Goal: Complete application form: Complete application form

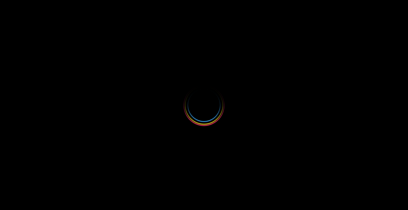
select select
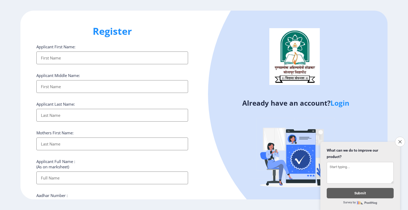
click at [339, 103] on link "Login" at bounding box center [340, 103] width 19 height 10
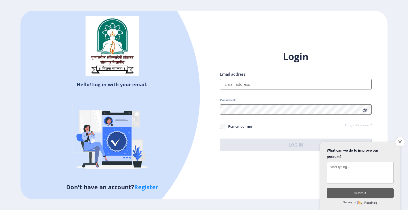
click at [288, 84] on input "Email address:" at bounding box center [296, 84] width 152 height 11
type input "[EMAIL_ADDRESS][DOMAIN_NAME]"
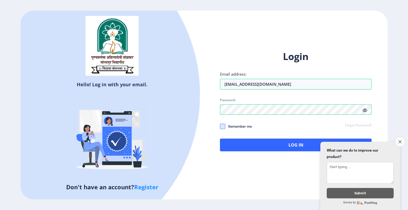
click at [224, 126] on span at bounding box center [222, 126] width 5 height 5
click at [220, 127] on input "Remember me" at bounding box center [220, 127] width 0 height 0
checkbox input "true"
click at [364, 112] on icon at bounding box center [365, 110] width 5 height 4
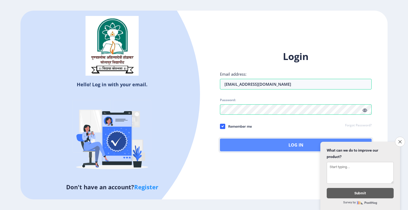
click at [282, 143] on button "Log In" at bounding box center [296, 145] width 152 height 13
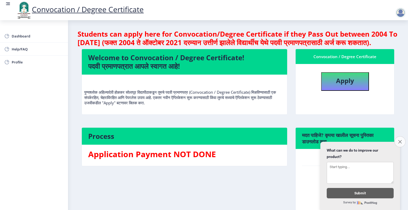
click at [401, 140] on icon "Close survey" at bounding box center [400, 141] width 3 height 3
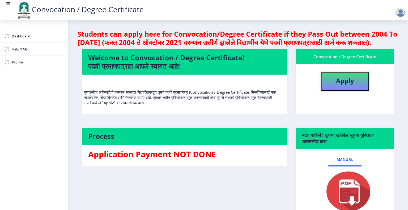
click at [349, 85] on b "Apply" at bounding box center [345, 80] width 18 height 9
select select
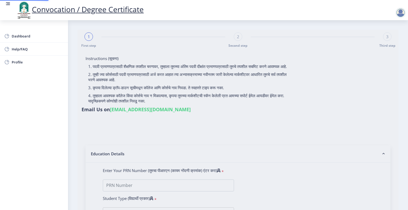
type input "2018032500076376"
select select "Regular"
select select "2021"
select select "March"
select select "Grade A+"
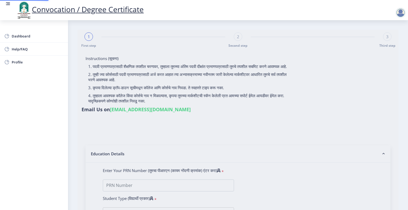
type input "1807637"
type input "Gaikwad [PERSON_NAME]"
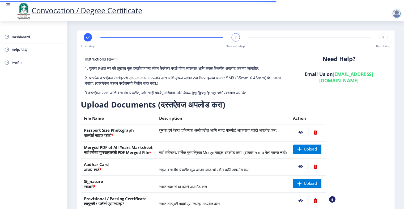
scroll to position [41, 0]
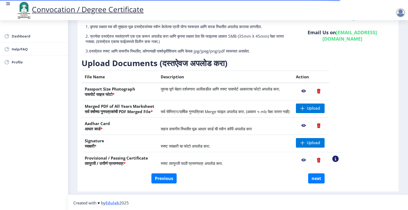
click at [312, 160] on nb-action at bounding box center [303, 161] width 15 height 10
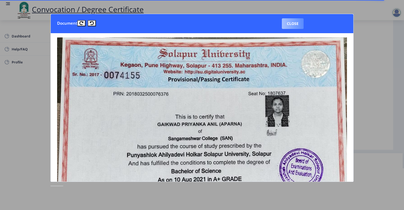
click at [291, 24] on button "Close" at bounding box center [293, 23] width 22 height 11
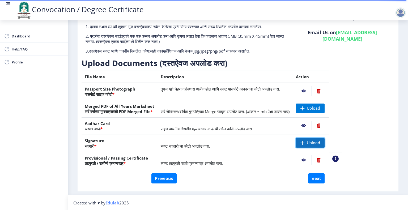
click at [320, 141] on span "Upload" at bounding box center [313, 142] width 13 height 5
click at [312, 144] on nb-action at bounding box center [303, 143] width 15 height 10
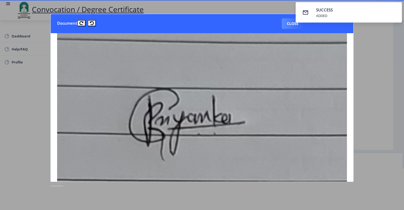
scroll to position [170, 0]
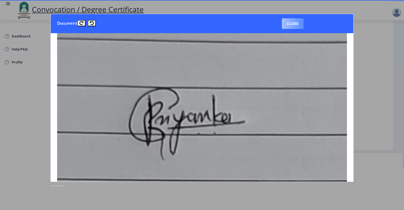
click at [289, 20] on button "Close" at bounding box center [293, 23] width 22 height 11
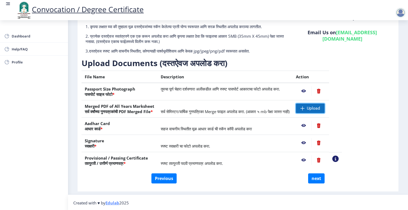
click at [320, 109] on span "Upload" at bounding box center [313, 108] width 13 height 5
click at [312, 90] on nb-action at bounding box center [303, 91] width 15 height 10
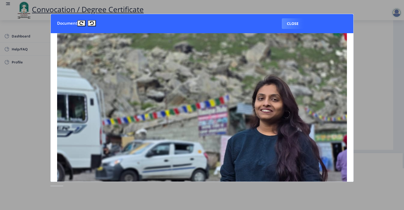
scroll to position [122, 0]
click at [294, 22] on button "Close" at bounding box center [293, 23] width 22 height 11
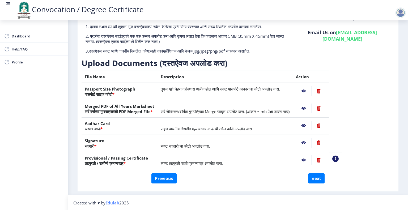
click at [326, 91] on nb-action at bounding box center [319, 91] width 15 height 10
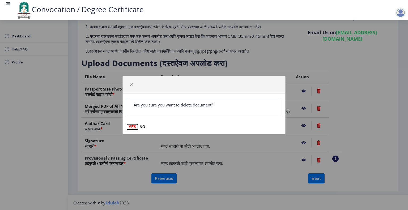
click at [130, 125] on button "YES" at bounding box center [132, 126] width 11 height 5
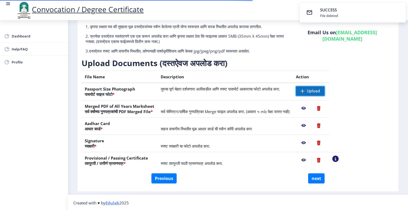
click at [320, 90] on span "Upload" at bounding box center [313, 91] width 13 height 5
click at [312, 89] on nb-action at bounding box center [303, 91] width 15 height 10
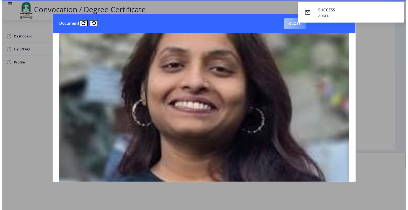
scroll to position [36, 0]
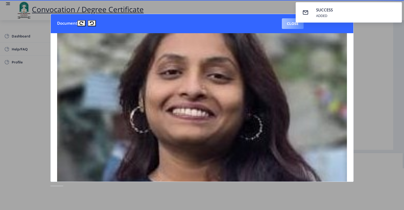
click at [291, 24] on button "Close" at bounding box center [293, 23] width 22 height 11
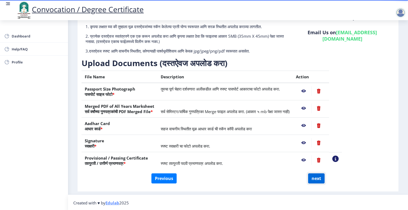
click at [313, 177] on button "next" at bounding box center [316, 179] width 16 height 10
select select
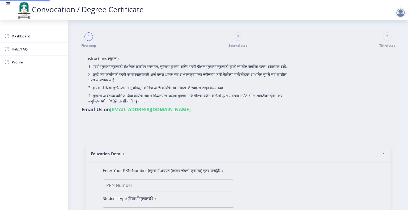
select select
type input "2018032500076376"
select select "Regular"
select select "2021"
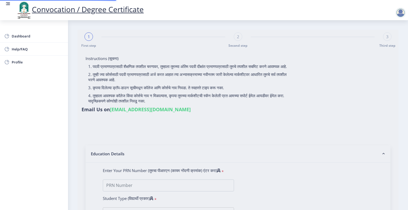
select select "March"
select select "Grade A+"
type input "1807637"
type input "Gaikwad [PERSON_NAME]"
select select "Botany"
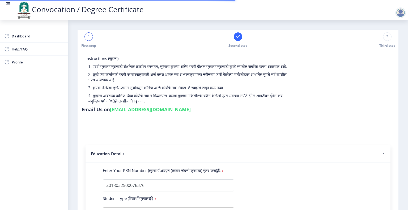
select select
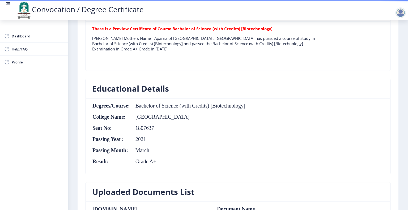
scroll to position [184, 0]
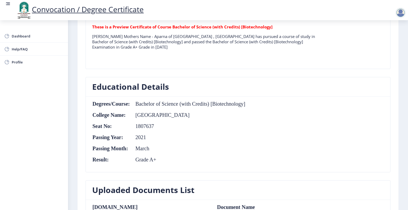
click at [313, 177] on div "Educational Details Degrees/Course: Bachelor of Science (with Credits) [Biotech…" at bounding box center [238, 128] width 313 height 103
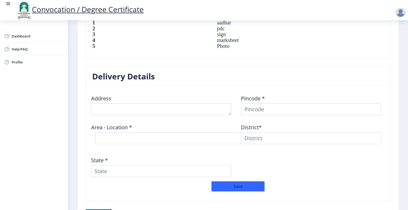
scroll to position [382, 0]
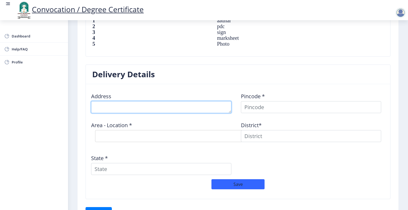
click at [206, 106] on textarea at bounding box center [161, 107] width 140 height 12
type textarea "[PERSON_NAME][GEOGRAPHIC_DATA] NEAR [GEOGRAPHIC_DATA]"
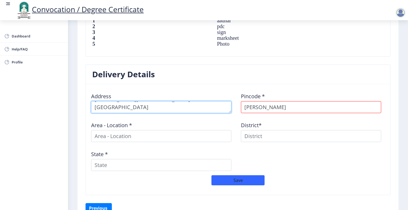
scroll to position [15, 0]
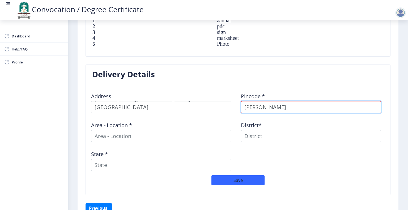
click at [270, 106] on input "Rushika" at bounding box center [311, 107] width 140 height 12
type input "R"
type input "411046"
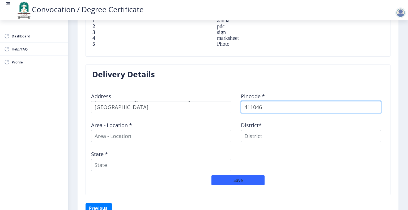
select select
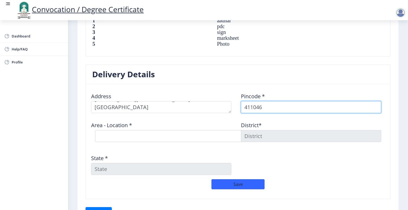
type input "411046"
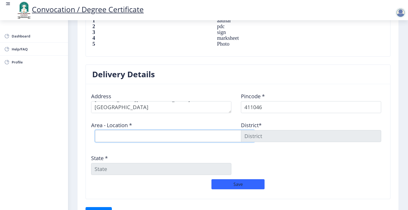
click at [171, 138] on select "Select Area Location Ambegaon BK B.O Katraj S.O" at bounding box center [175, 136] width 160 height 12
select select "2: Object"
click at [95, 130] on select "Select Area Location Ambegaon BK B.O Katraj S.O" at bounding box center [175, 136] width 160 height 12
type input "[GEOGRAPHIC_DATA]"
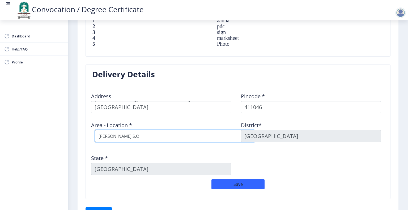
click at [137, 136] on select "Select Area Location Ambegaon BK B.O Katraj S.O" at bounding box center [175, 136] width 160 height 12
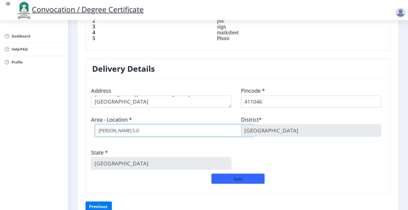
scroll to position [415, 0]
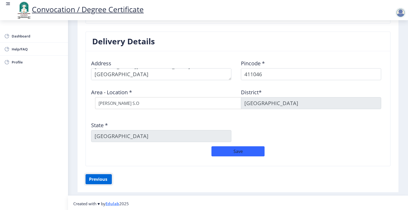
click at [100, 178] on button "Previous ‍" at bounding box center [99, 179] width 26 height 10
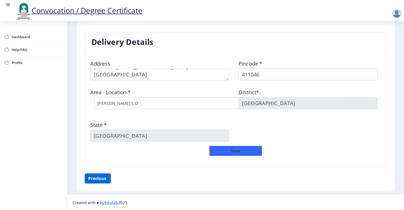
scroll to position [41, 0]
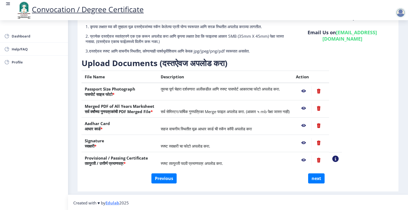
click at [312, 107] on nb-action at bounding box center [303, 109] width 15 height 10
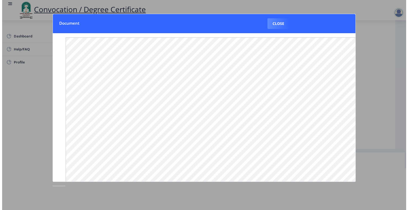
scroll to position [48, 0]
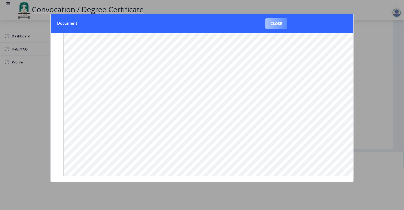
click at [279, 23] on button "Close" at bounding box center [277, 23] width 22 height 11
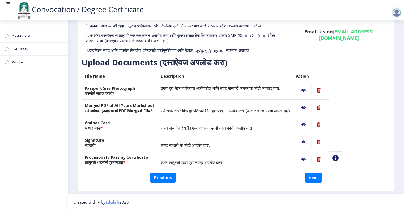
scroll to position [41, 0]
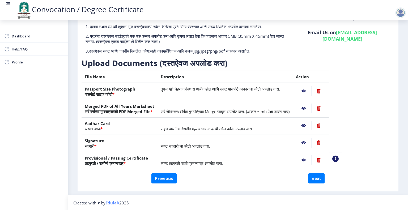
click at [312, 92] on nb-action at bounding box center [303, 91] width 15 height 10
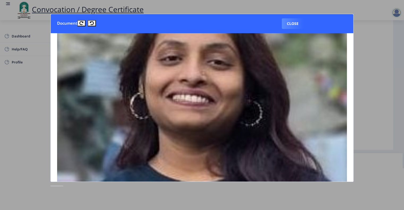
scroll to position [0, 0]
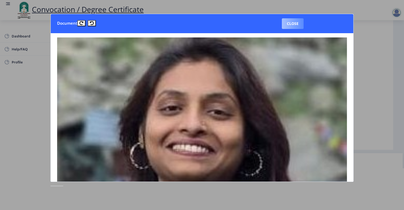
click at [293, 21] on button "Close" at bounding box center [293, 23] width 22 height 11
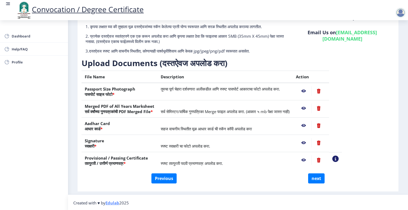
click at [312, 123] on nb-action at bounding box center [303, 126] width 15 height 10
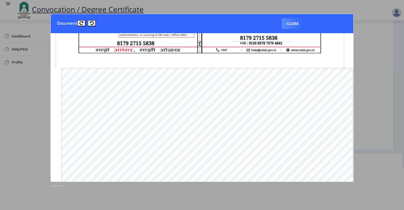
scroll to position [287, 2]
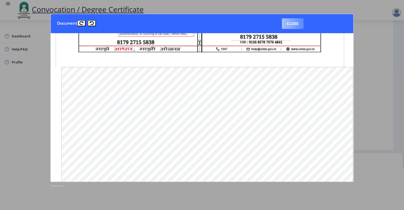
click at [294, 23] on button "Close" at bounding box center [293, 23] width 22 height 11
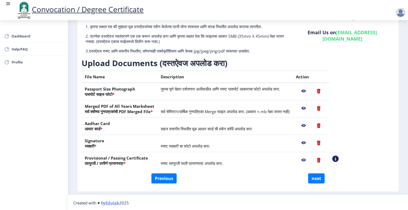
click at [312, 160] on nb-action at bounding box center [303, 161] width 15 height 10
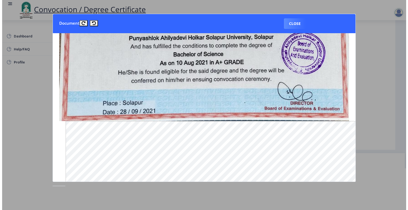
scroll to position [120, 0]
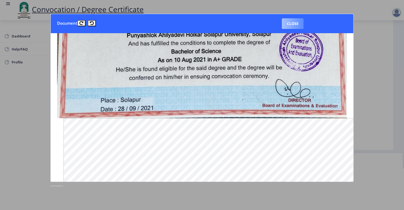
click at [296, 25] on button "Close" at bounding box center [293, 23] width 22 height 11
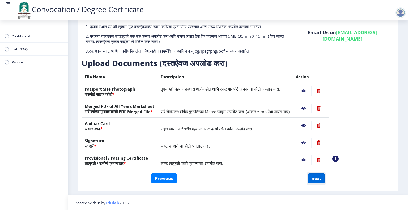
click at [311, 181] on button "next" at bounding box center [316, 179] width 16 height 10
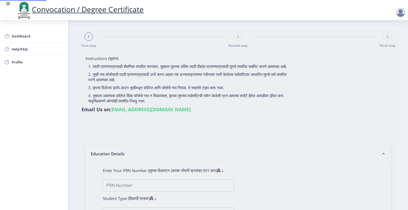
select select
type input "2018032500076376"
select select "Regular"
select select "2021"
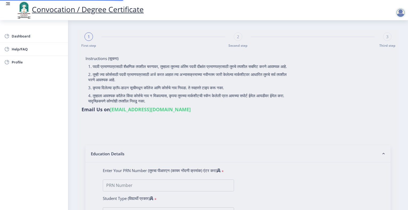
select select "March"
select select "Grade A+"
type input "1807637"
type input "Gaikwad [PERSON_NAME]"
select select "Botany"
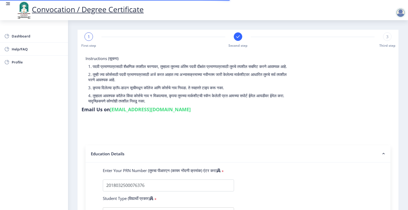
select select
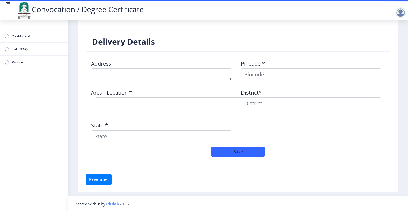
scroll to position [415, 0]
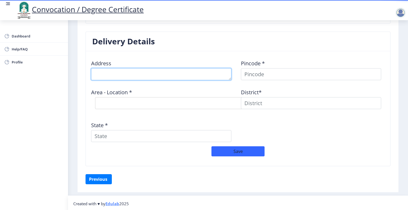
click at [197, 72] on textarea at bounding box center [161, 74] width 140 height 12
type textarea "[PERSON_NAME][GEOGRAPHIC_DATA] NEAR [GEOGRAPHIC_DATA]"
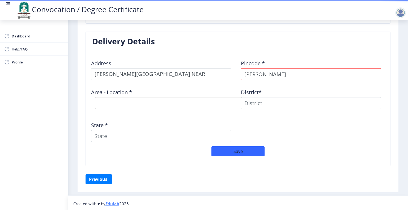
scroll to position [411, 0]
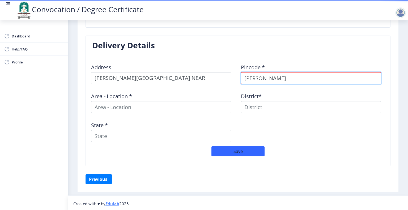
click at [267, 75] on input "Rushika" at bounding box center [311, 78] width 140 height 12
type input "R"
type input "1"
type input "411046"
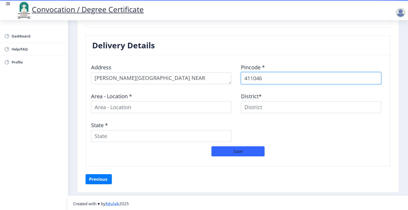
select select
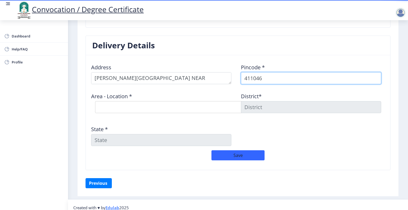
type input "411046"
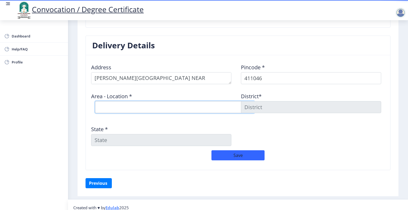
click at [179, 109] on select "Select Area Location Ambegaon BK B.O Katraj S.O" at bounding box center [175, 107] width 160 height 12
select select "2: Object"
click at [95, 101] on select "Select Area Location Ambegaon BK B.O Katraj S.O" at bounding box center [175, 107] width 160 height 12
type input "[GEOGRAPHIC_DATA]"
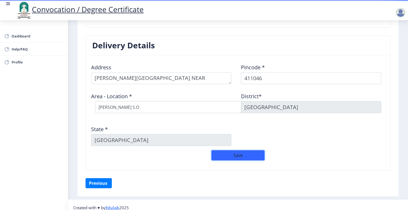
click at [249, 156] on button "Save" at bounding box center [238, 155] width 53 height 10
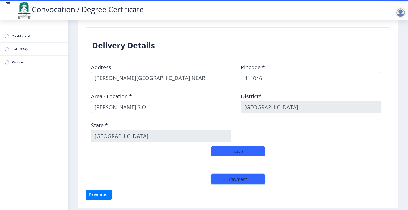
click at [234, 179] on button "Payment" at bounding box center [238, 179] width 53 height 10
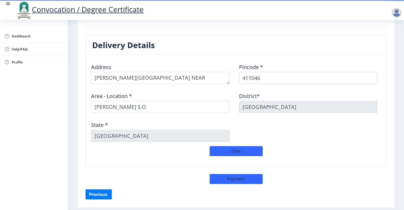
select select "sealed"
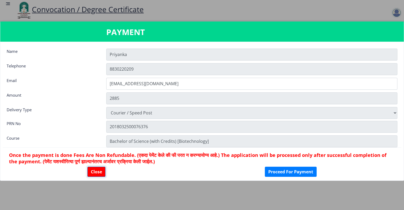
click at [98, 170] on button "Close" at bounding box center [96, 172] width 18 height 10
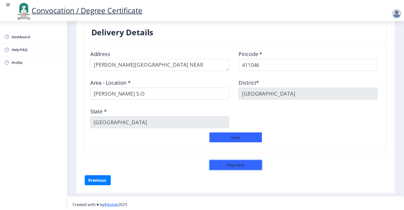
scroll to position [426, 0]
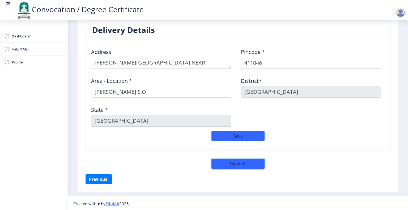
click at [237, 166] on button "Payment" at bounding box center [238, 164] width 53 height 10
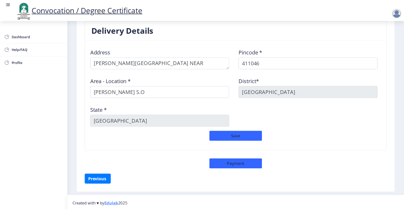
scroll to position [426, 0]
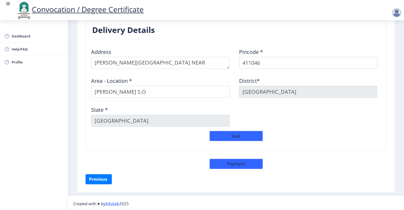
select select "sealed"
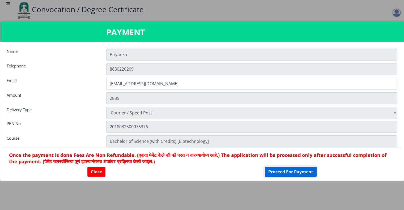
click at [277, 173] on button "Proceed For Payment" at bounding box center [291, 172] width 52 height 10
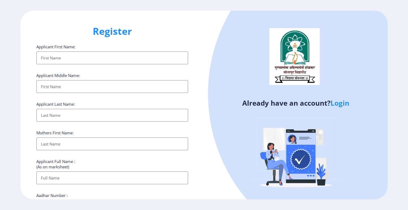
select select
click at [340, 103] on link "Login" at bounding box center [340, 103] width 19 height 10
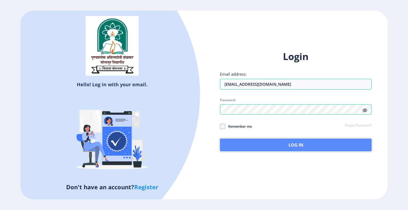
click at [301, 149] on button "Log In" at bounding box center [296, 145] width 152 height 13
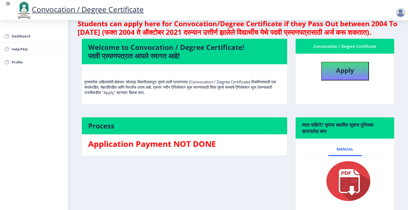
scroll to position [47, 0]
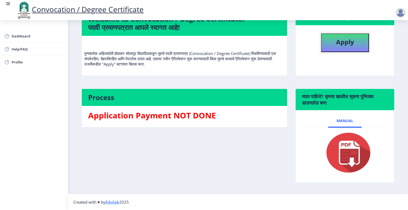
click at [348, 47] on button "Apply" at bounding box center [345, 42] width 48 height 19
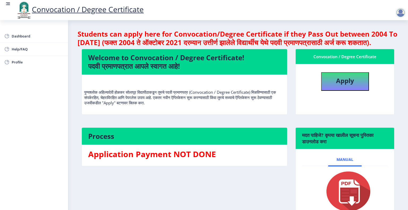
select select "Regular"
select select "2021"
select select "March"
select select "Grade A+"
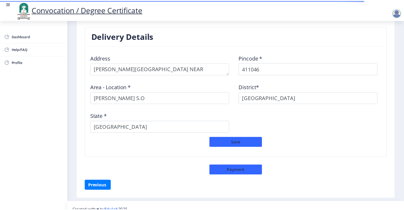
scroll to position [426, 0]
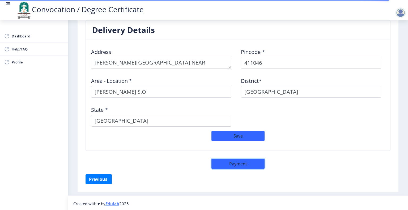
click at [228, 163] on button "Payment" at bounding box center [238, 164] width 53 height 10
select select "sealed"
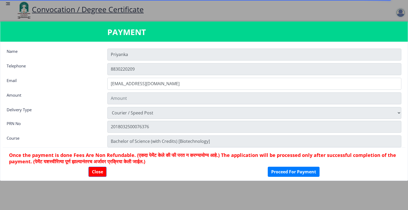
scroll to position [426, 0]
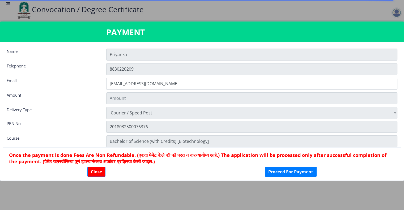
type input "2885"
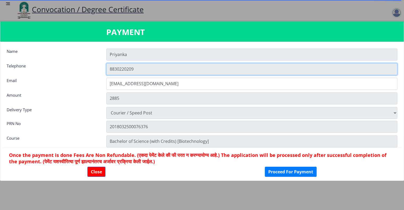
click at [154, 64] on input "8830220209" at bounding box center [251, 69] width 291 height 12
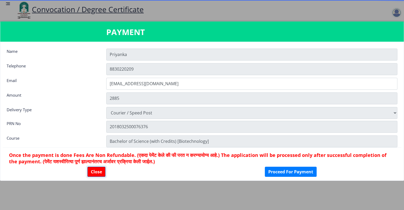
click at [95, 171] on button "Close" at bounding box center [96, 172] width 18 height 10
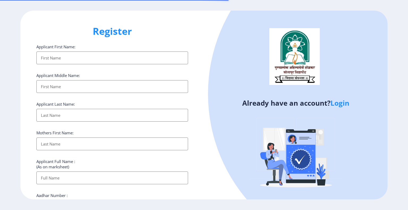
select select
click at [340, 104] on link "Login" at bounding box center [340, 103] width 19 height 10
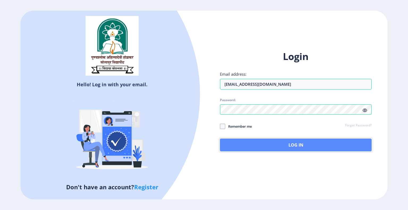
click at [317, 148] on button "Log In" at bounding box center [296, 145] width 152 height 13
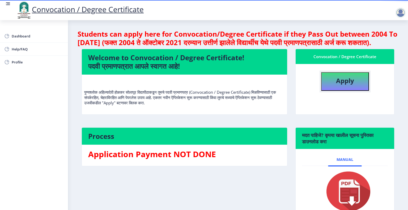
click at [333, 84] on button "Apply" at bounding box center [345, 81] width 48 height 19
select select "Regular"
select select "Botany"
select select "2021"
select select "March"
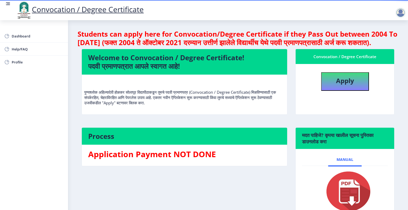
select select "Grade A+"
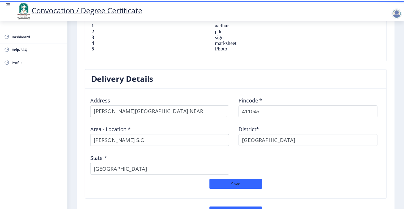
scroll to position [426, 0]
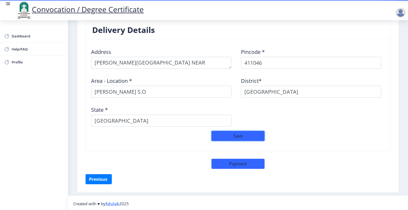
click at [258, 131] on button "Save" at bounding box center [238, 136] width 53 height 10
click at [237, 164] on button "Payment" at bounding box center [238, 164] width 53 height 10
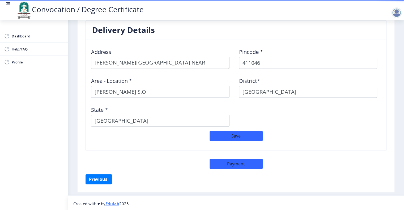
select select "sealed"
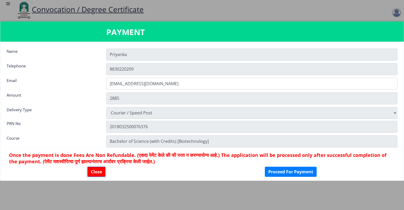
click at [98, 172] on button "Close" at bounding box center [96, 172] width 18 height 10
